Goal: Transaction & Acquisition: Purchase product/service

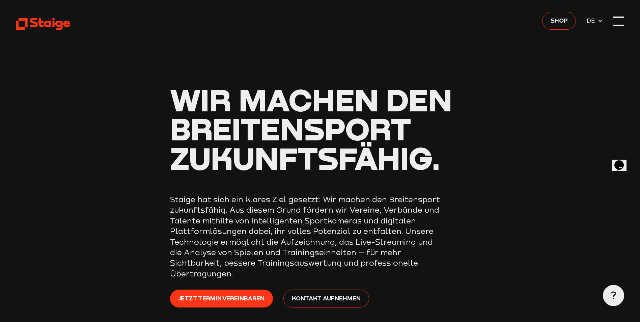
click at [617, 24] on div at bounding box center [619, 21] width 10 height 10
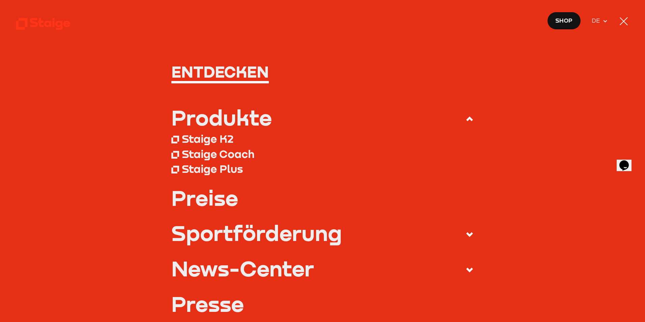
click at [207, 72] on h1 "Entdecken" at bounding box center [322, 72] width 303 height 16
click at [45, 26] on use at bounding box center [43, 24] width 54 height 12
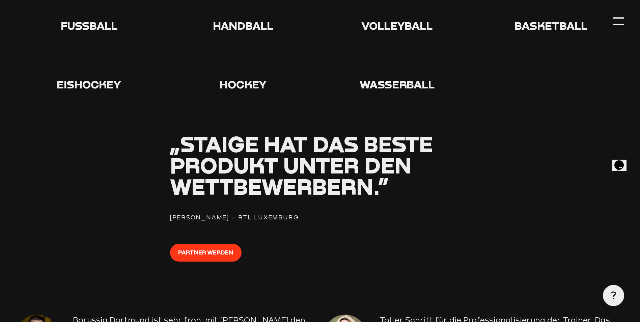
scroll to position [810, 0]
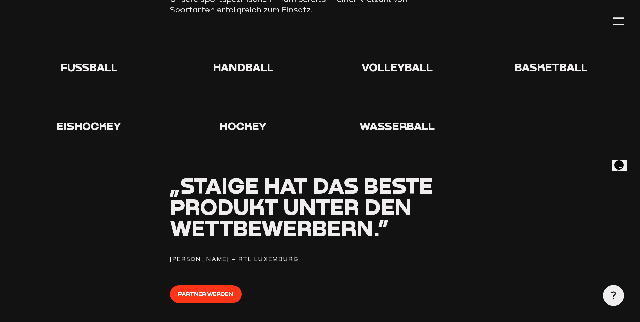
click at [98, 60] on div at bounding box center [89, 48] width 146 height 24
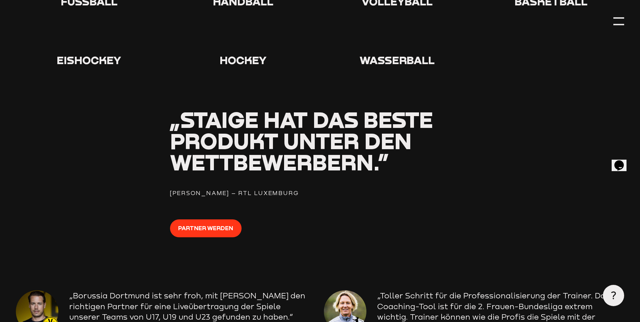
scroll to position [1046, 0]
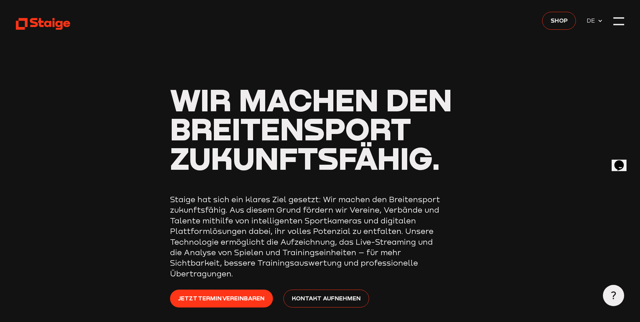
click at [613, 19] on header "Wir machen den Breitensport zukunftsfähig. Staige hat sich ein klares Ziel gese…" at bounding box center [320, 180] width 609 height 361
click at [614, 22] on div at bounding box center [619, 21] width 10 height 10
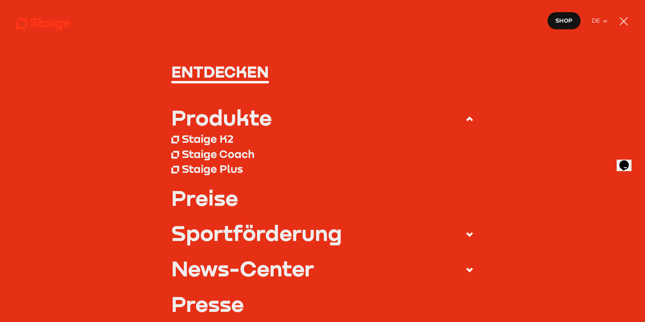
click at [265, 120] on div "Produkte" at bounding box center [221, 117] width 101 height 21
click at [0, 0] on input "Produkte" at bounding box center [0, 0] width 0 height 0
drag, startPoint x: 176, startPoint y: 199, endPoint x: 174, endPoint y: 191, distance: 7.8
click at [174, 191] on link "Preise" at bounding box center [322, 197] width 303 height 21
click at [184, 202] on link "Preise" at bounding box center [322, 197] width 303 height 21
